Goal: Find specific page/section: Find specific page/section

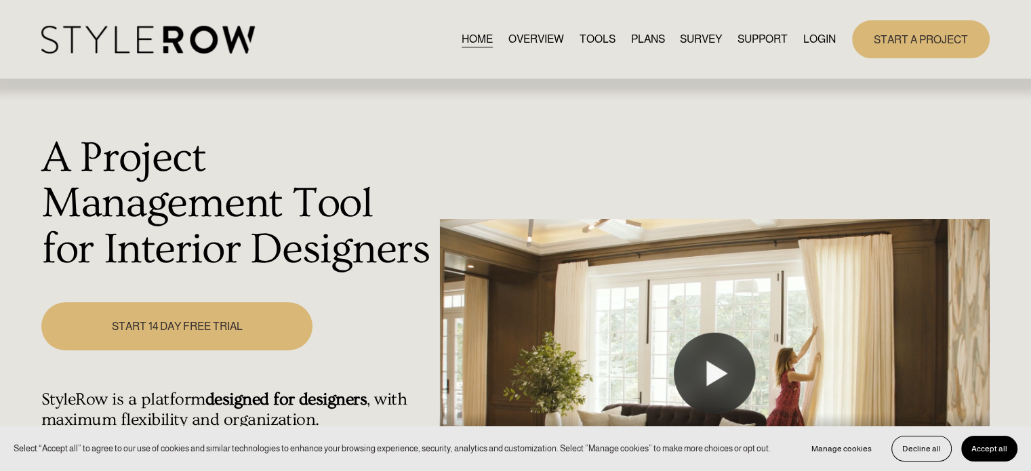
drag, startPoint x: 0, startPoint y: 0, endPoint x: 810, endPoint y: 28, distance: 810.1
click at [810, 28] on div "HOME OVERVIEW TOOLS PLANS SURVEY SUPPORT QUESTIONS" at bounding box center [438, 40] width 795 height 28
click at [808, 43] on link "LOGIN" at bounding box center [820, 39] width 33 height 18
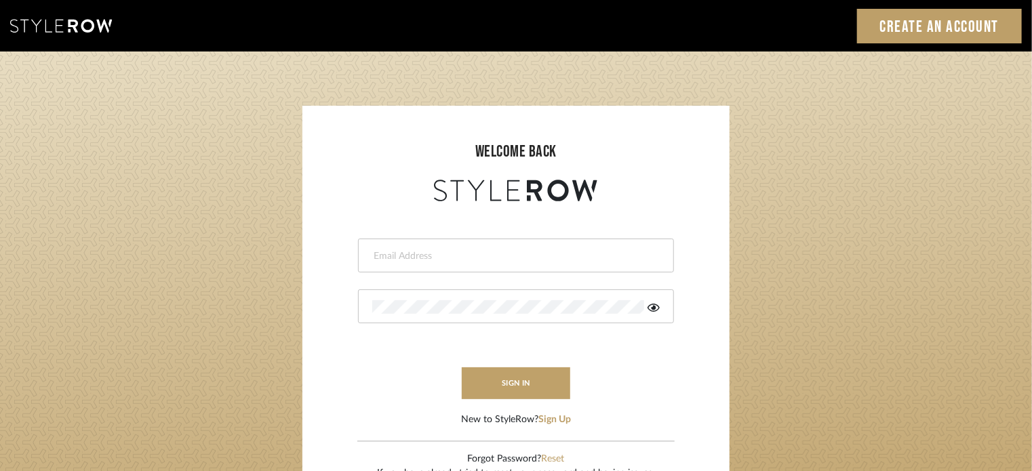
type input "[PERSON_NAME][EMAIL_ADDRESS][DOMAIN_NAME]"
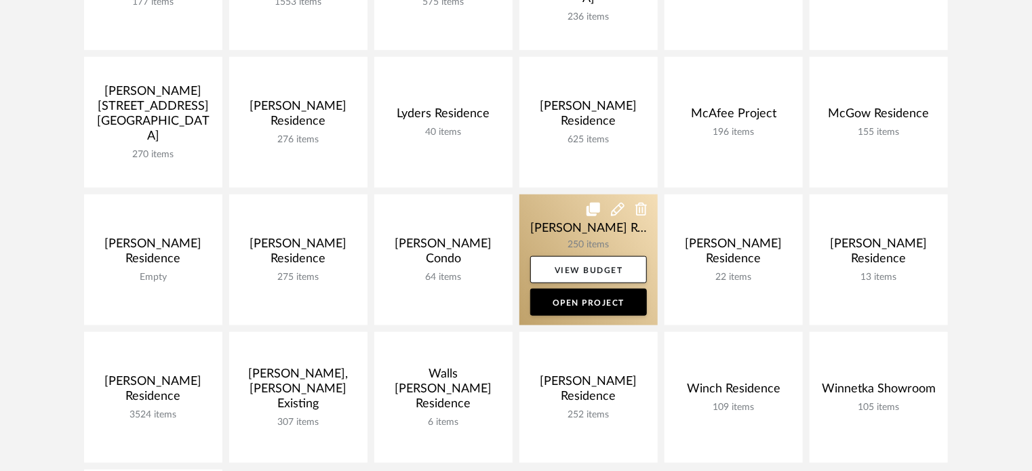
scroll to position [814, 0]
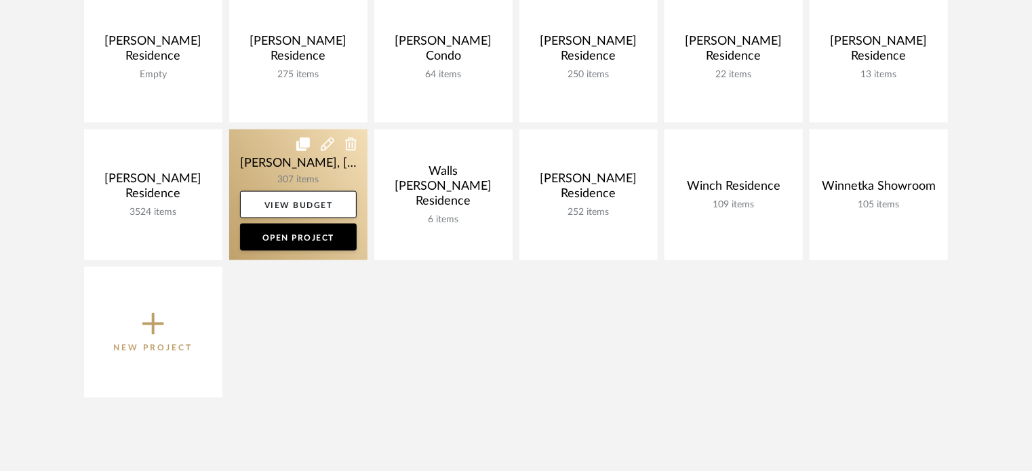
click at [284, 173] on link at bounding box center [298, 195] width 138 height 131
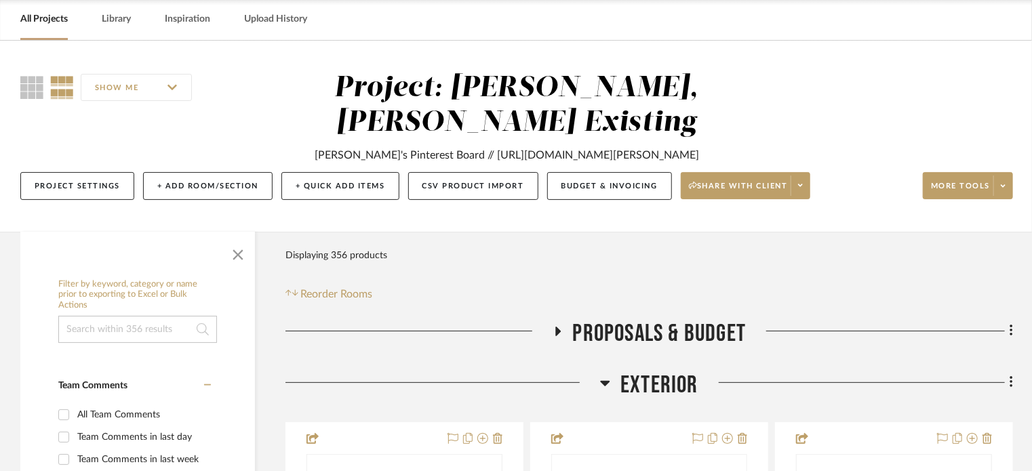
scroll to position [136, 0]
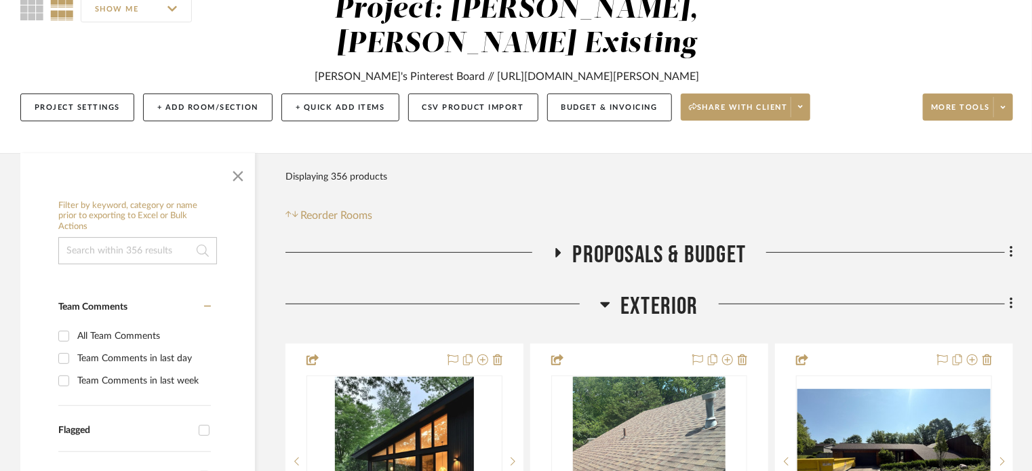
click at [656, 292] on span "Exterior" at bounding box center [659, 306] width 78 height 29
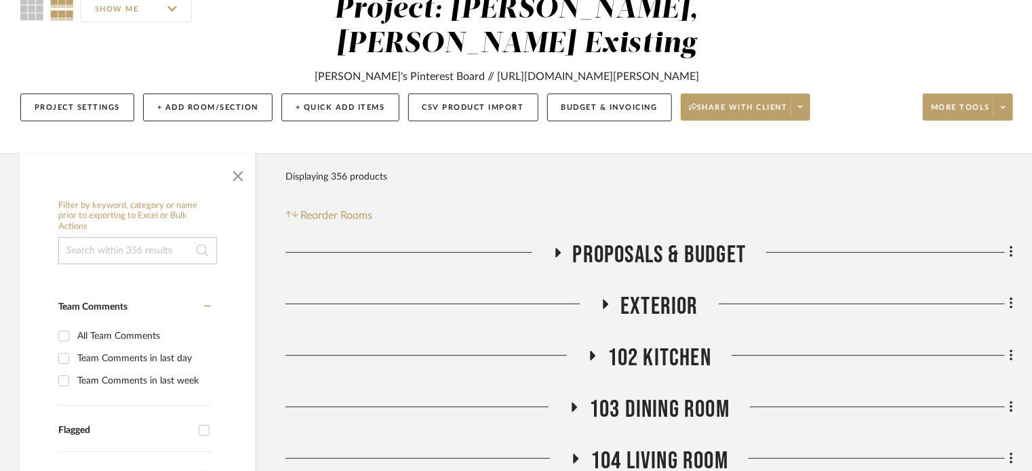
click at [656, 292] on span "Exterior" at bounding box center [659, 306] width 78 height 29
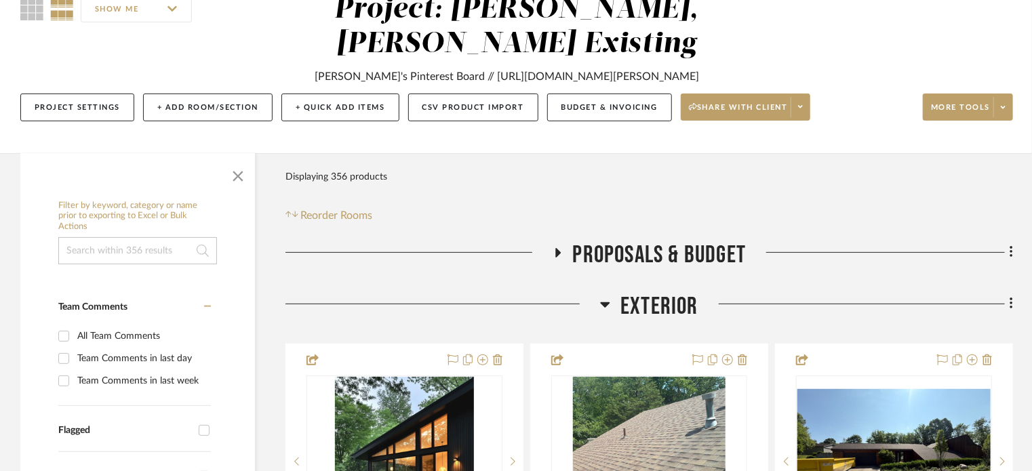
click at [666, 292] on span "Exterior" at bounding box center [659, 306] width 78 height 29
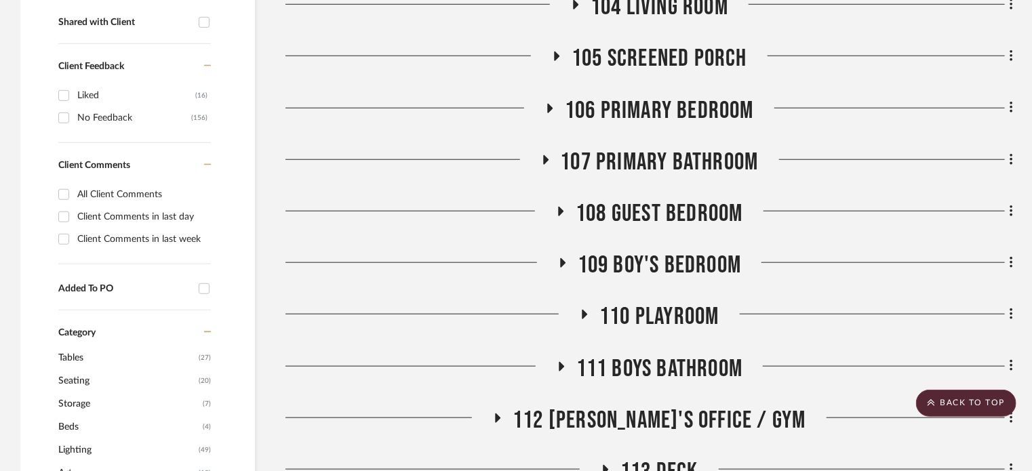
scroll to position [610, 0]
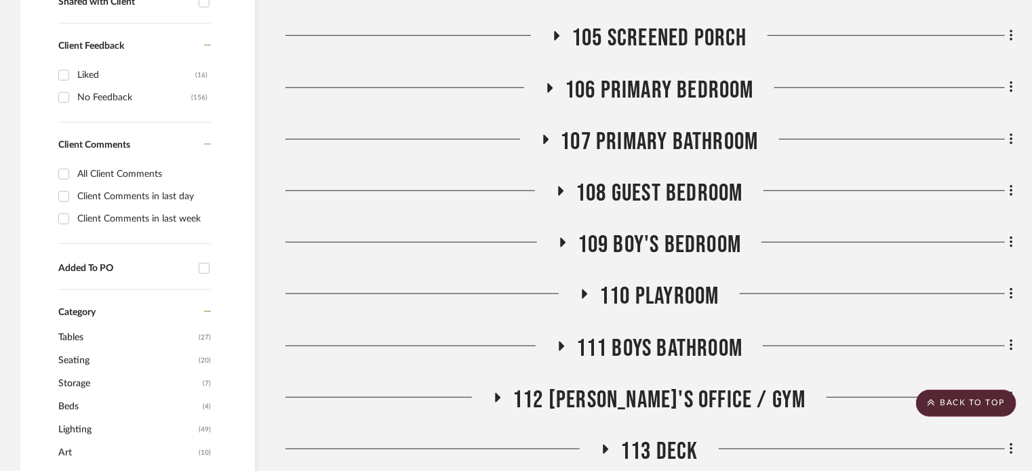
click at [702, 386] on span "112 Greg's Office / Gym" at bounding box center [659, 400] width 293 height 29
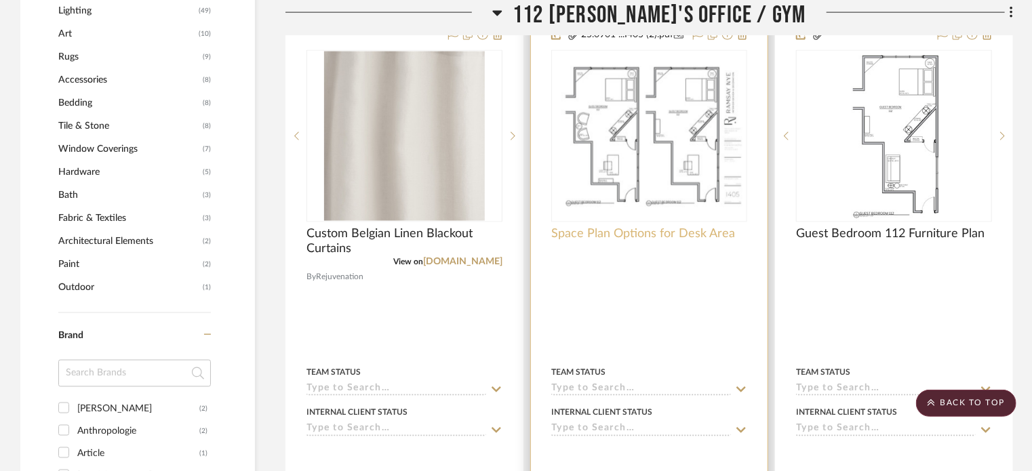
scroll to position [949, 0]
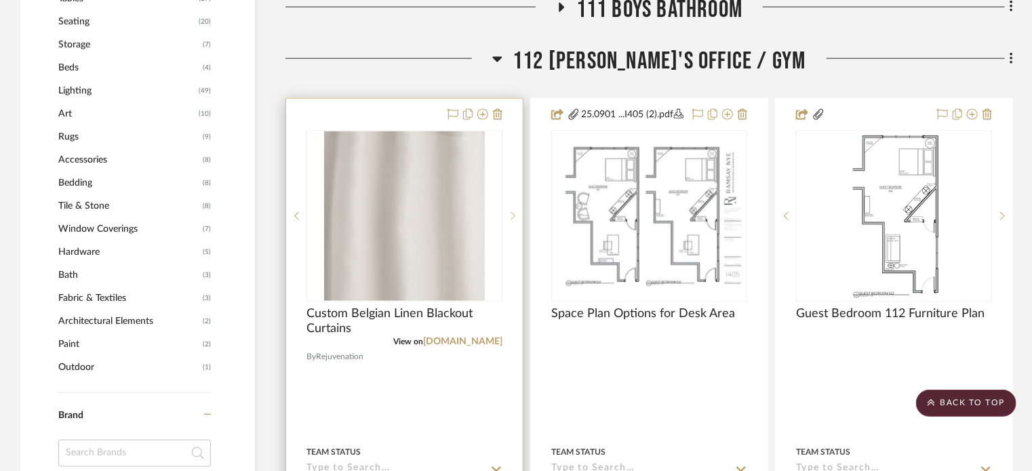
click at [513, 176] on div at bounding box center [512, 216] width 20 height 172
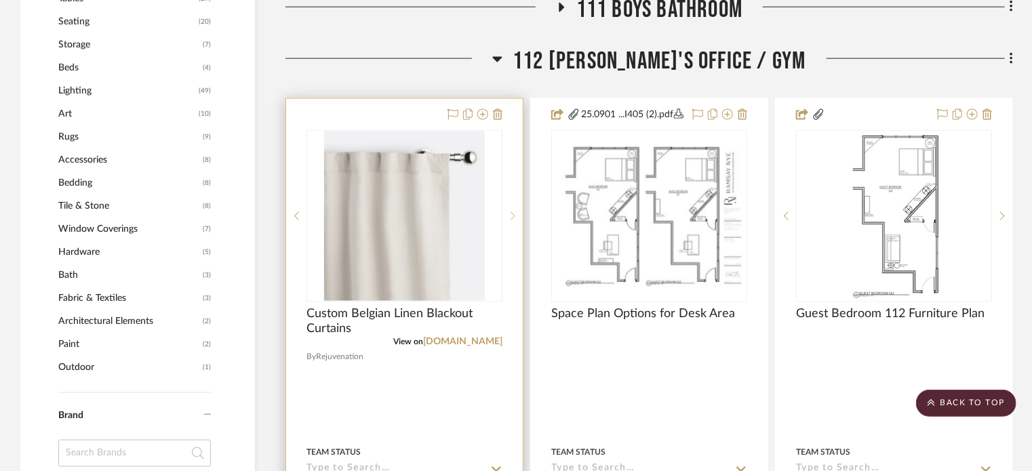
click at [513, 176] on div at bounding box center [512, 216] width 20 height 172
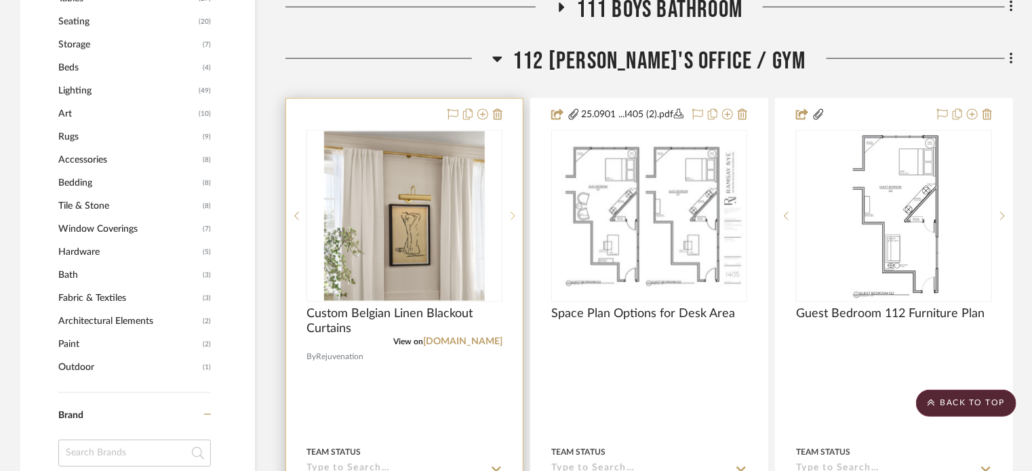
click at [513, 176] on div at bounding box center [512, 216] width 20 height 172
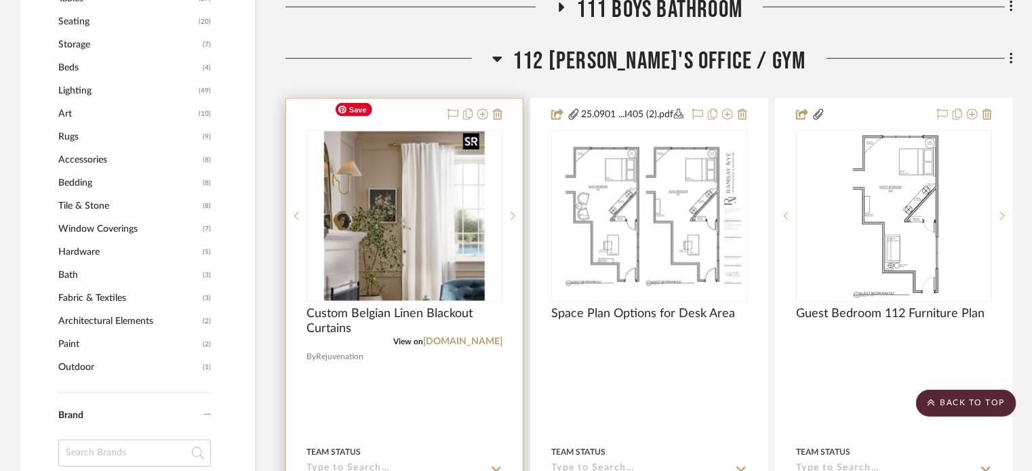
click at [439, 224] on img "3" at bounding box center [404, 217] width 160 height 170
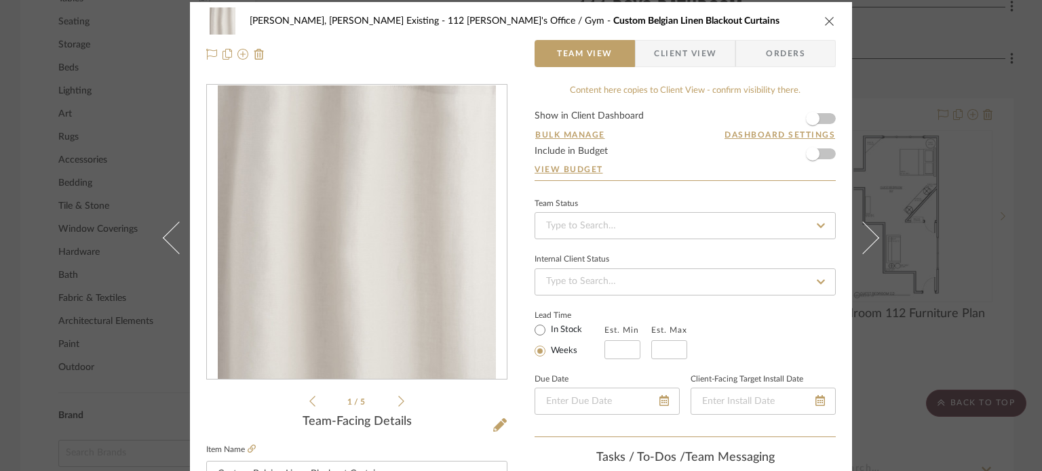
scroll to position [0, 0]
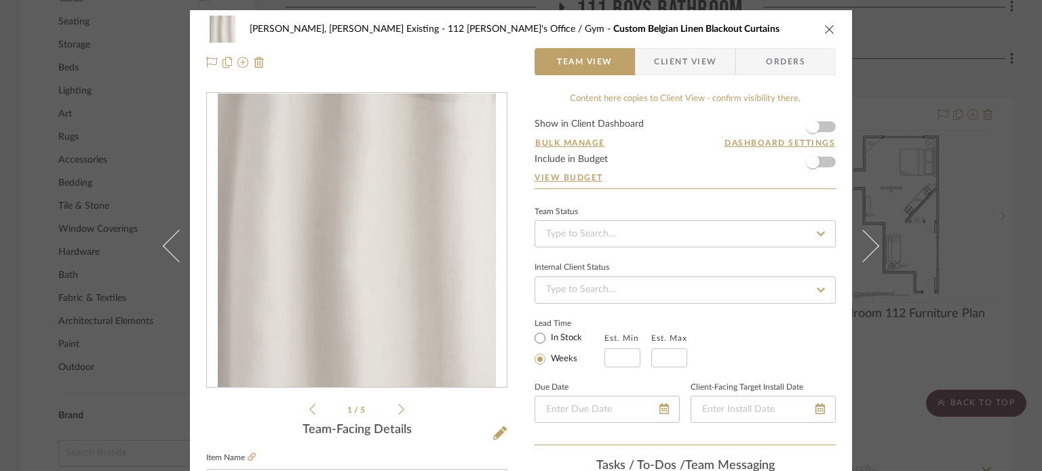
click at [826, 21] on div "Roseberry, Holden Existing 112 Greg's Office / Gym Custom Belgian Linen Blackou…" at bounding box center [520, 29] width 629 height 27
click at [825, 30] on icon "close" at bounding box center [829, 29] width 11 height 11
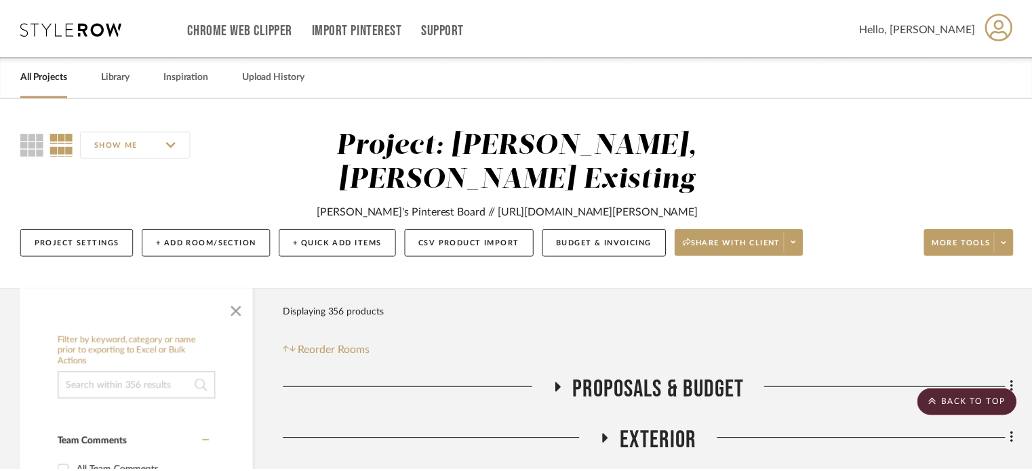
scroll to position [949, 0]
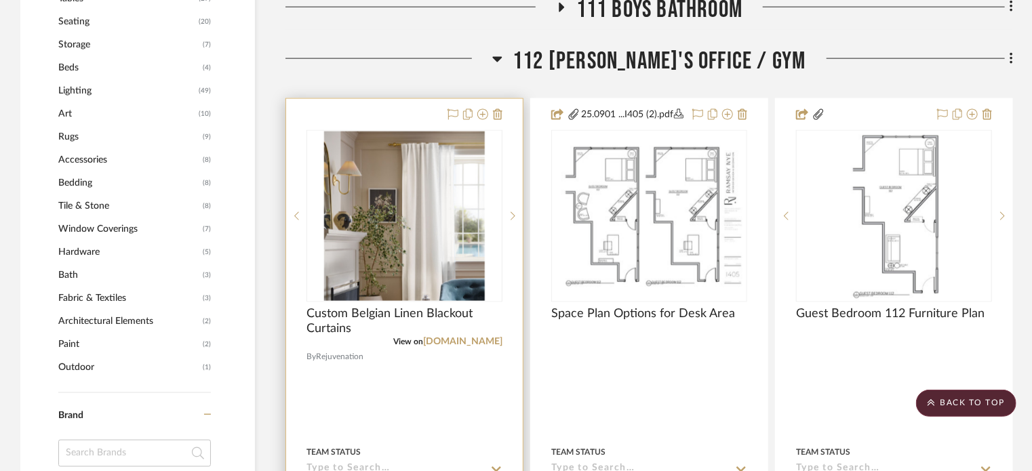
click at [479, 182] on img "3" at bounding box center [404, 217] width 160 height 170
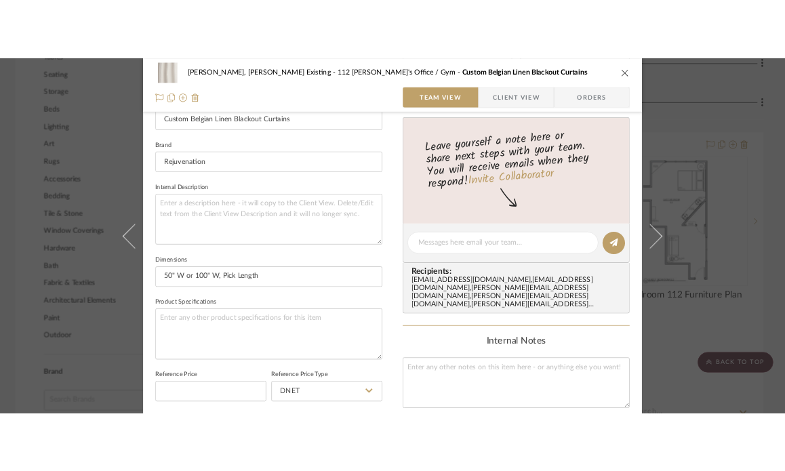
scroll to position [315, 0]
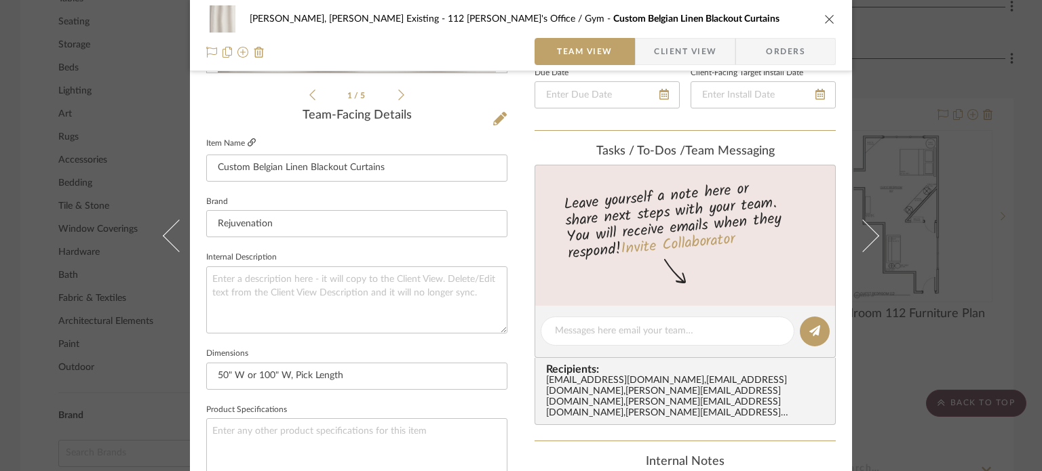
click at [251, 142] on icon at bounding box center [251, 142] width 8 height 8
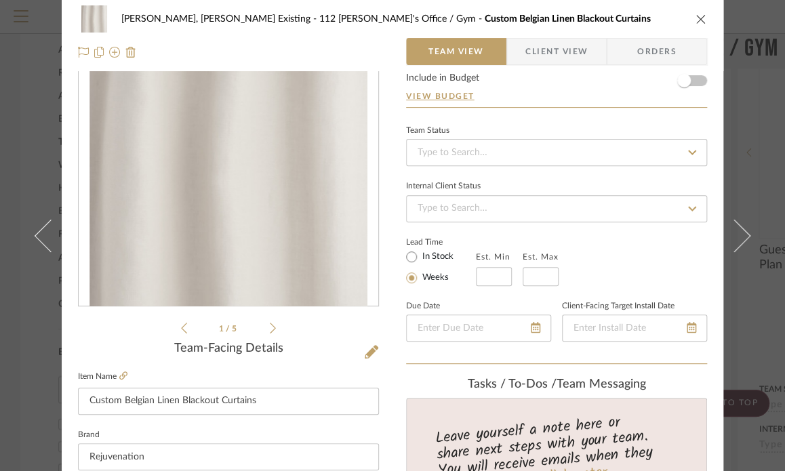
scroll to position [0, 0]
